Goal: Contribute content

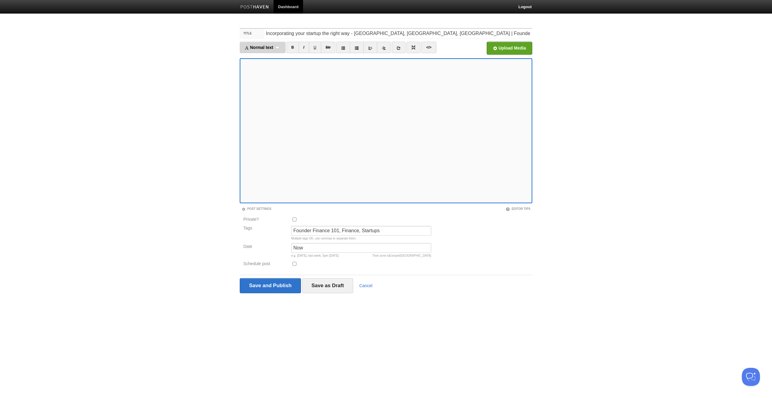
click at [271, 50] on div "Normal text Normal text Heading 1 Heading 2 Heading 3" at bounding box center [263, 47] width 46 height 11
click at [260, 74] on link "Heading 2" at bounding box center [262, 75] width 45 height 9
click at [266, 47] on div "Heading 2 Normal text Heading 1 Heading 2 Heading 3" at bounding box center [258, 47] width 37 height 11
click at [258, 57] on link "Normal text" at bounding box center [258, 57] width 37 height 9
click at [288, 46] on link "B" at bounding box center [287, 47] width 12 height 11
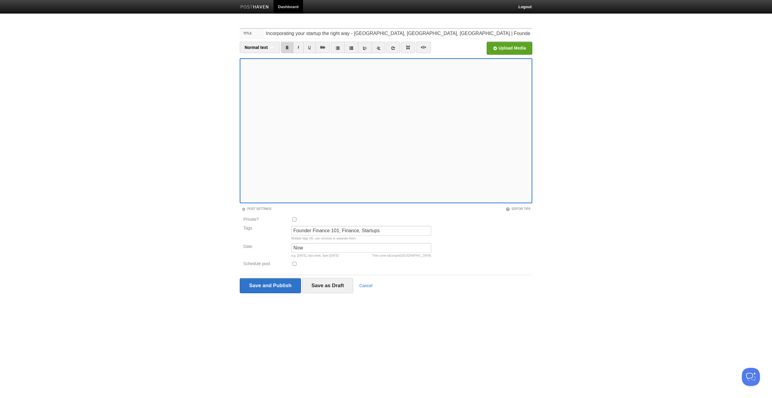
click at [288, 46] on link "B" at bounding box center [287, 47] width 12 height 11
click at [339, 49] on icon at bounding box center [338, 48] width 4 height 4
click at [338, 50] on link at bounding box center [338, 47] width 14 height 11
click at [268, 50] on div "Normal text Normal text Heading 1 Heading 2 Heading 3" at bounding box center [260, 47] width 40 height 11
click at [257, 74] on link "Heading 2" at bounding box center [260, 75] width 40 height 9
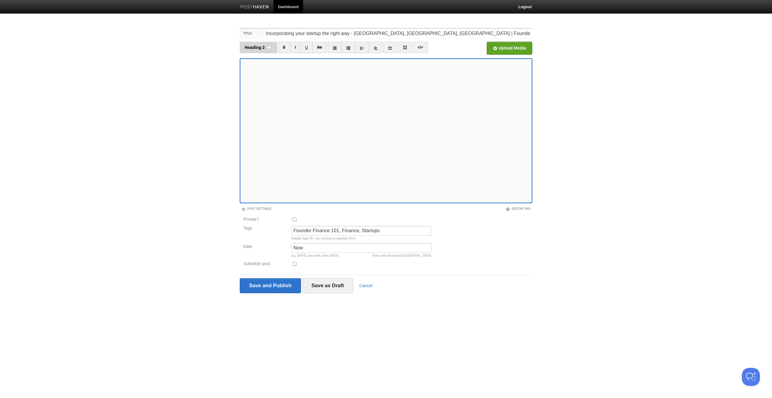
click at [264, 46] on span "Heading 2" at bounding box center [255, 47] width 20 height 5
click at [255, 75] on link "Heading 2" at bounding box center [258, 75] width 37 height 9
